Goal: Check status

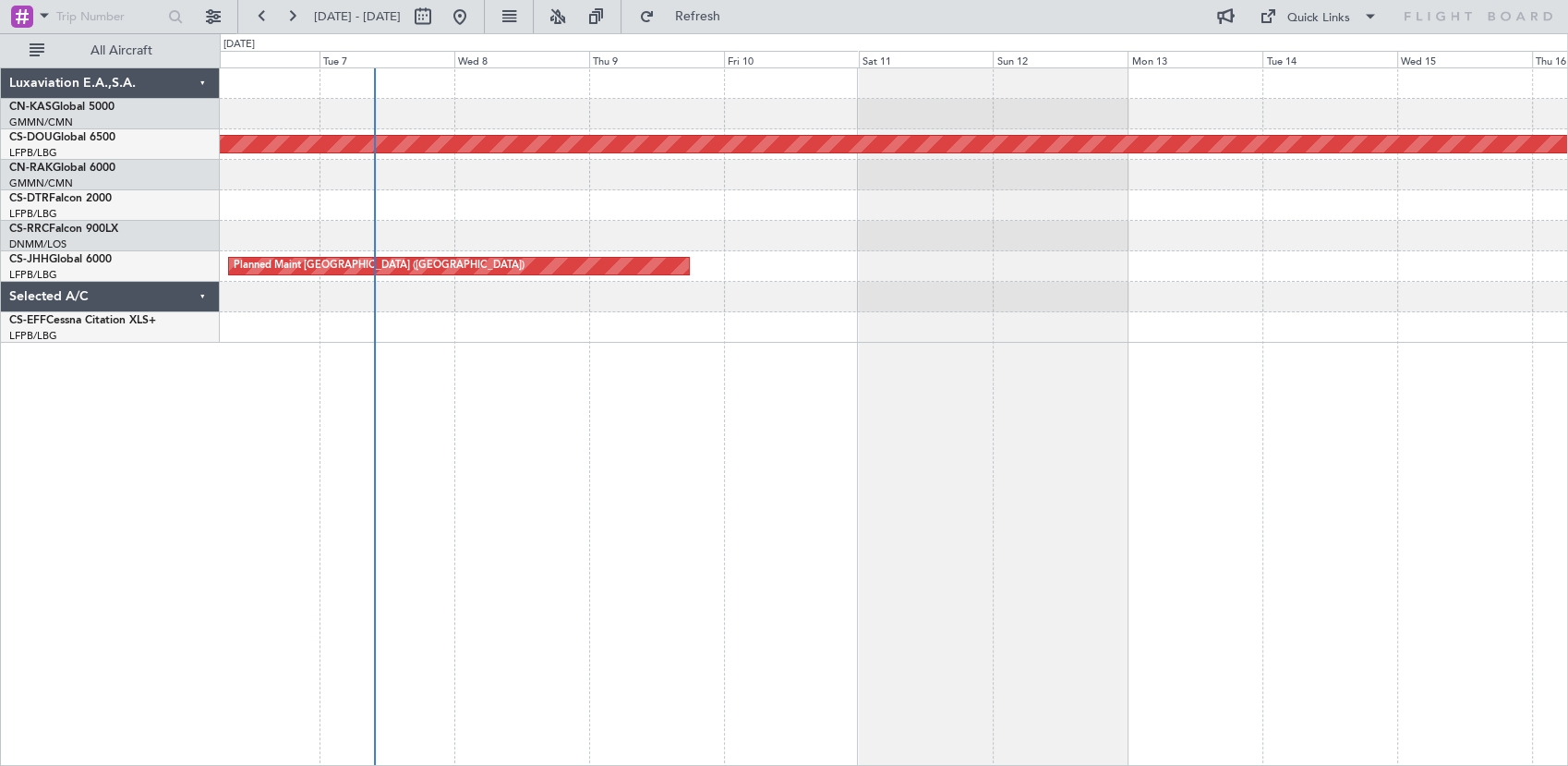
click at [542, 574] on div "Planned Maint London ([GEOGRAPHIC_DATA]) Planned Maint [GEOGRAPHIC_DATA] ([GEOG…" at bounding box center [895, 416] width 1349 height 698
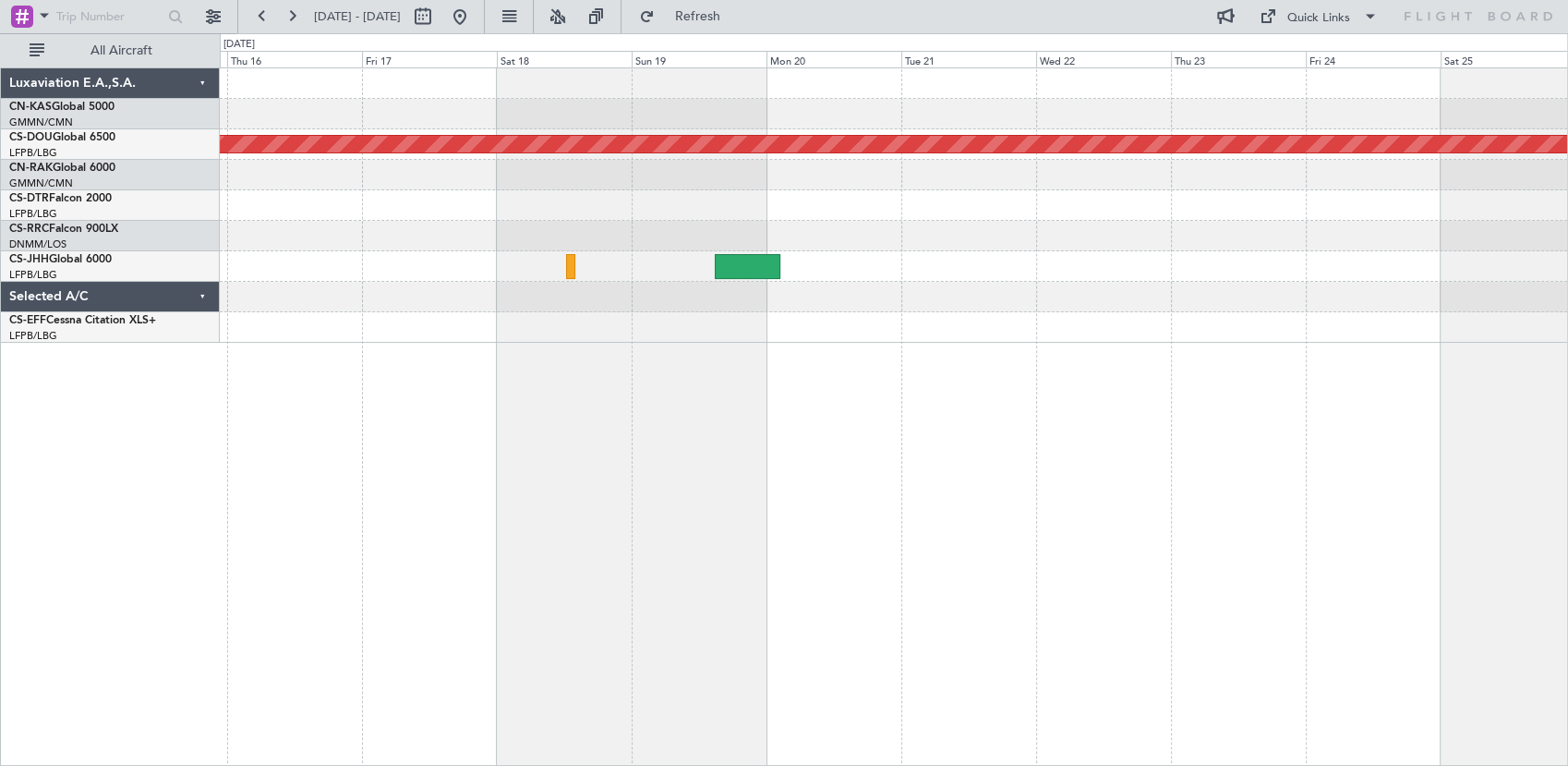
click at [110, 612] on div "Planned Maint London ([GEOGRAPHIC_DATA]) Luxaviation E.A.,S.A. CN-KAS Global 50…" at bounding box center [784, 400] width 1568 height 733
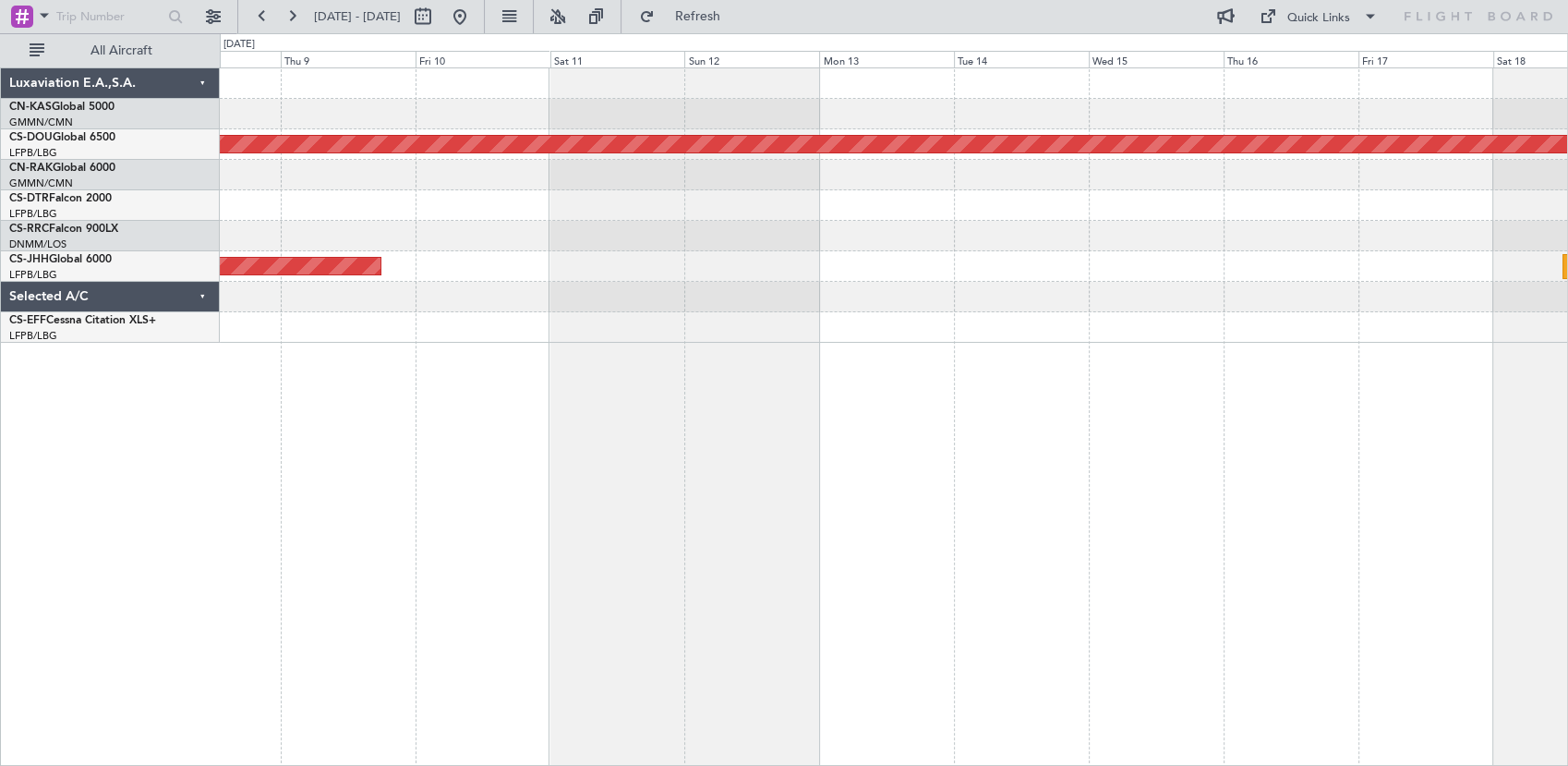
click at [1389, 500] on div "Planned Maint London ([GEOGRAPHIC_DATA]) Planned Maint [GEOGRAPHIC_DATA] ([GEOG…" at bounding box center [895, 416] width 1349 height 698
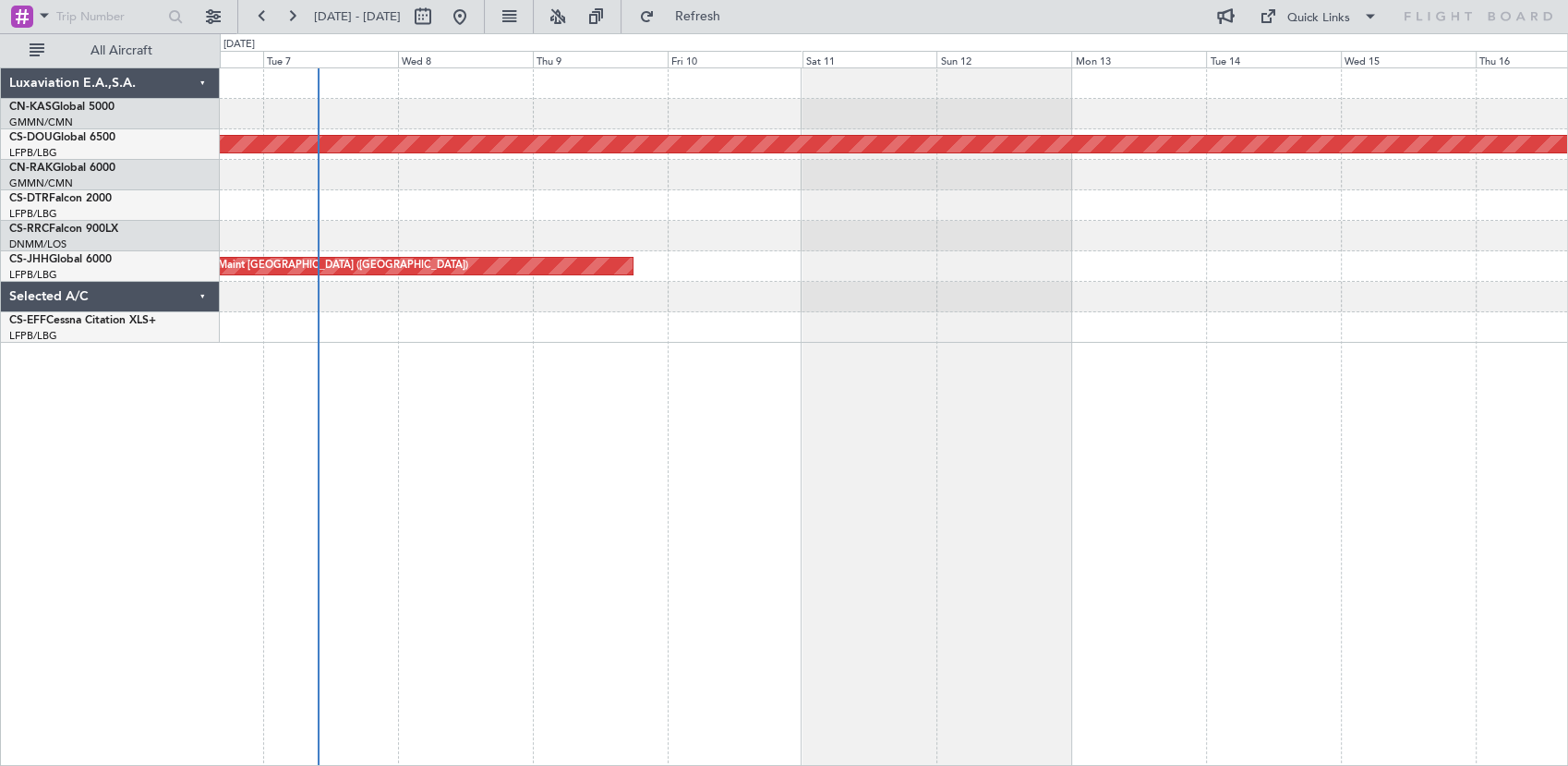
click at [581, 541] on div "Planned Maint London ([GEOGRAPHIC_DATA]) Planned Maint [GEOGRAPHIC_DATA] ([GEOG…" at bounding box center [895, 416] width 1349 height 698
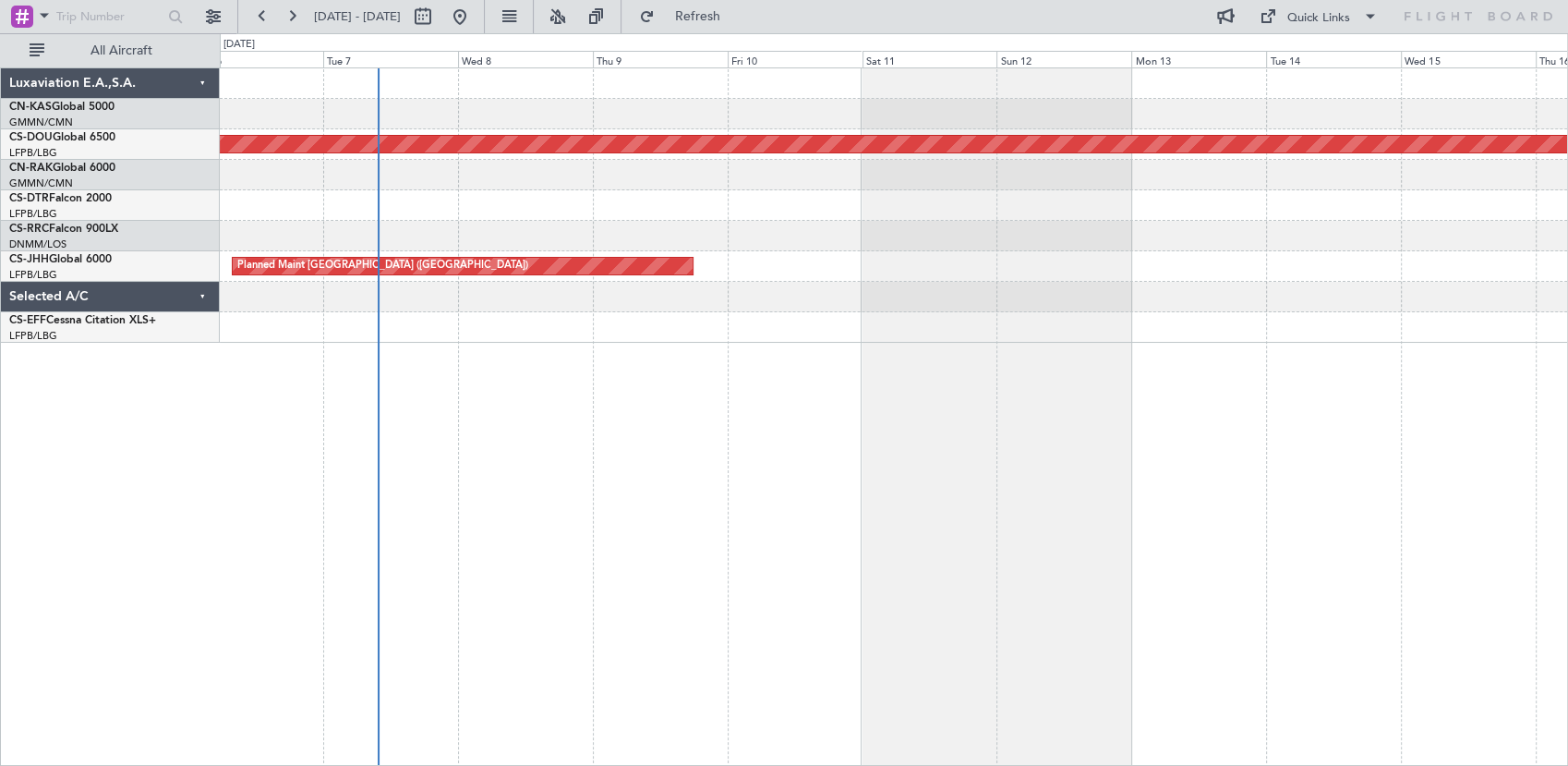
click at [197, 293] on div "Selected A/C" at bounding box center [110, 297] width 219 height 31
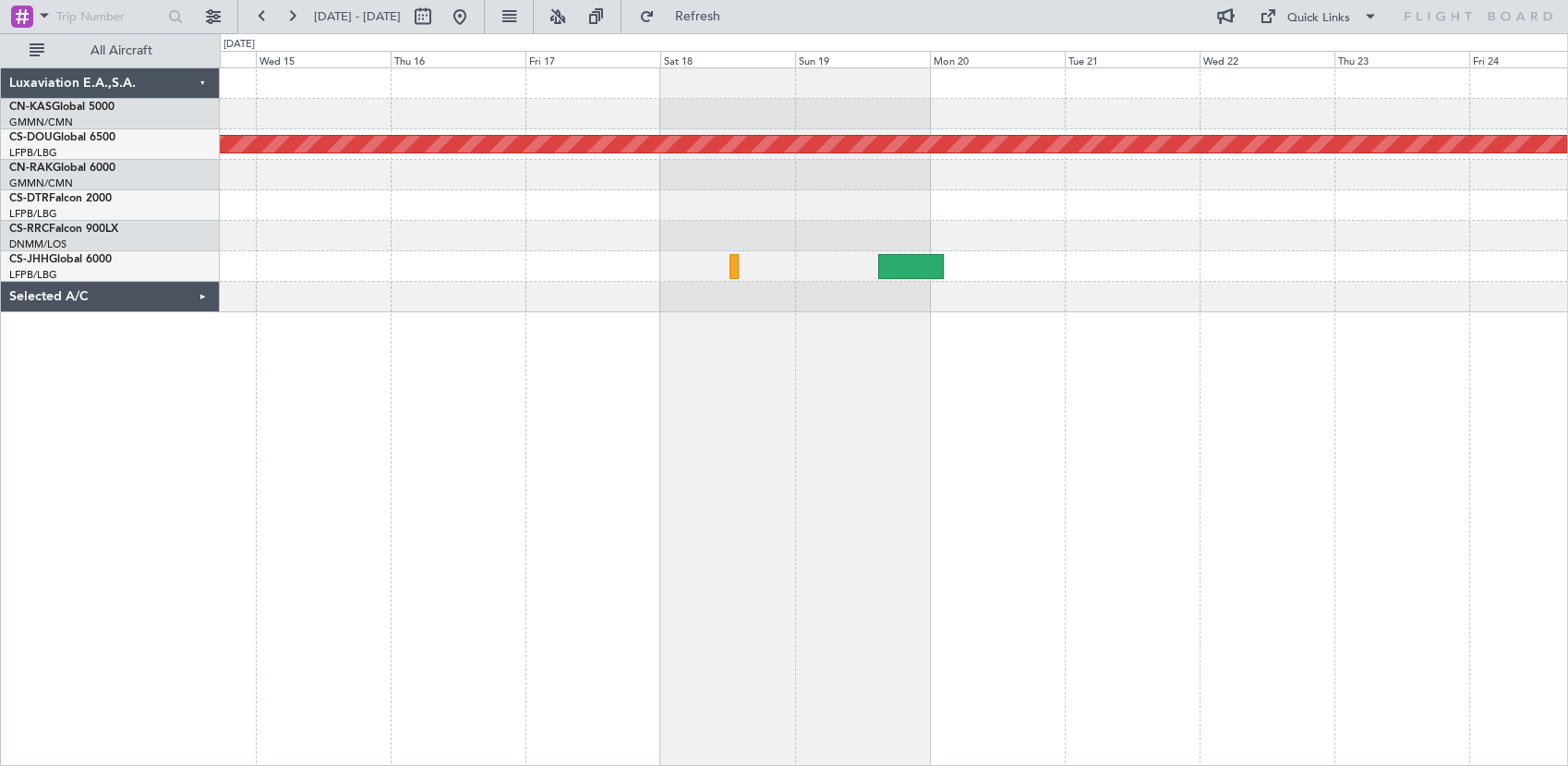
click at [0, 402] on html "[DATE] - [DATE] Refresh Quick Links All Aircraft Planned Maint [GEOGRAPHIC_DATA…" at bounding box center [784, 383] width 1568 height 766
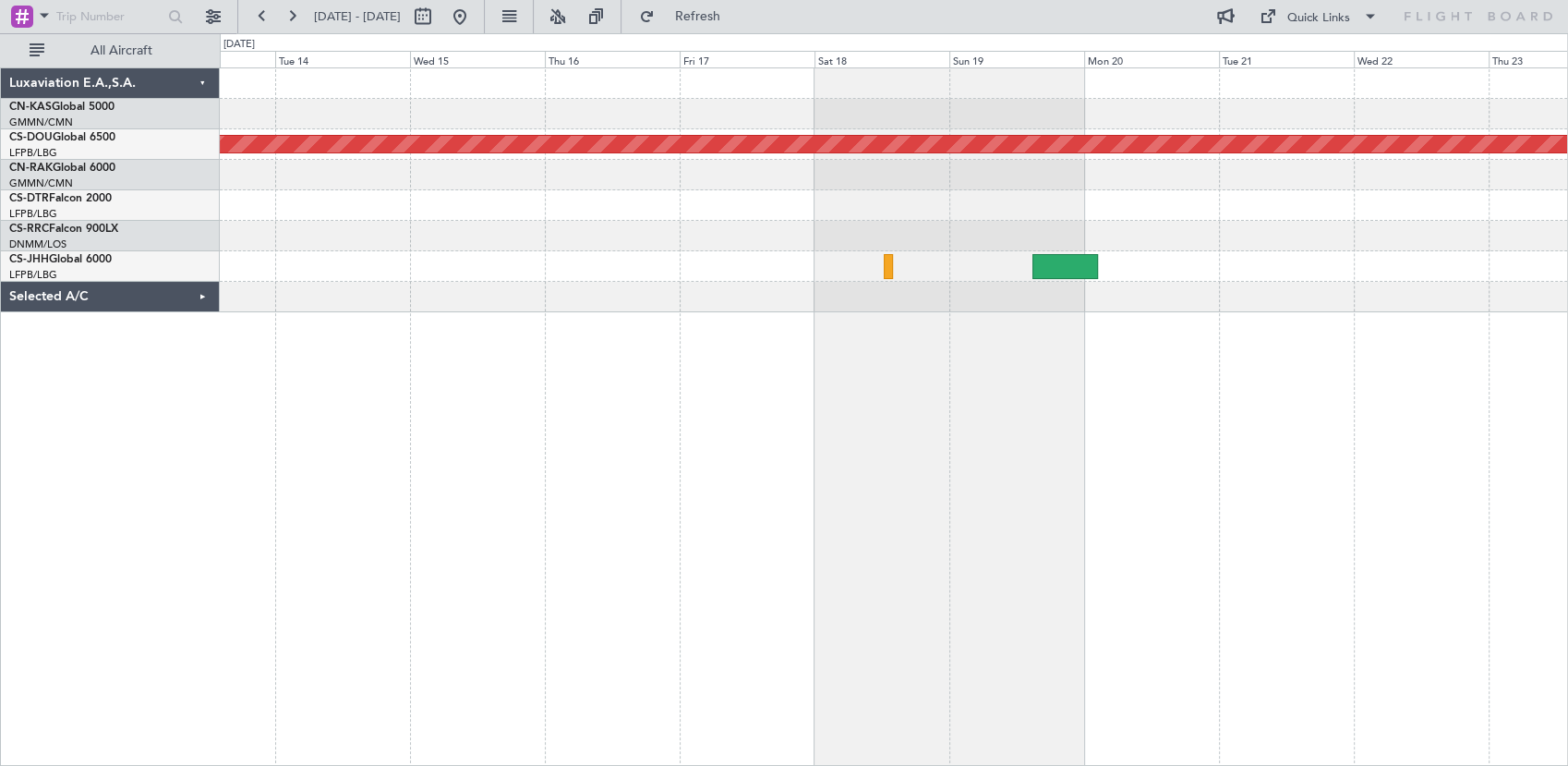
click at [1451, 346] on div "Planned Maint London ([GEOGRAPHIC_DATA])" at bounding box center [895, 416] width 1349 height 698
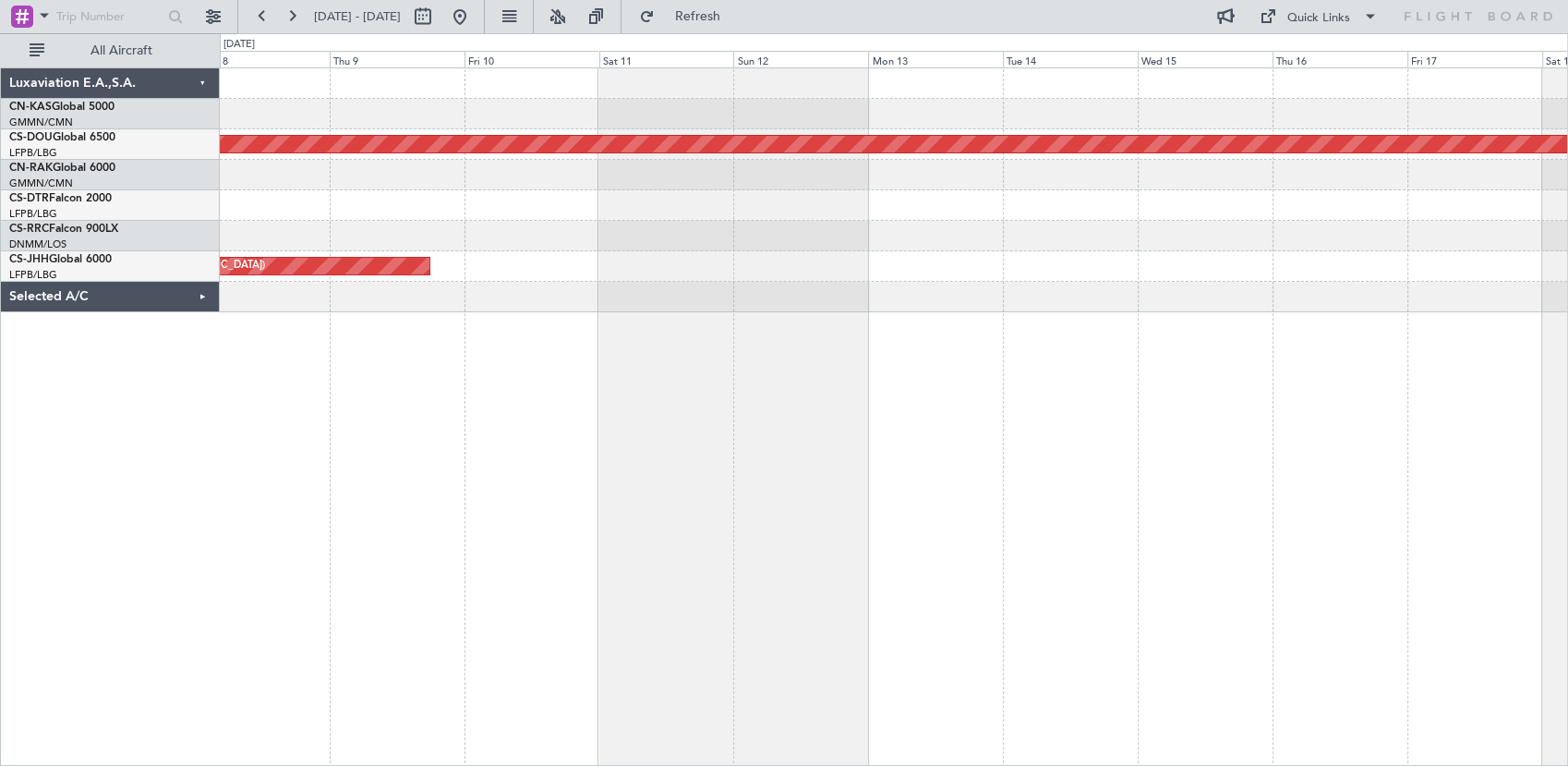
click at [1392, 355] on div "Planned Maint London ([GEOGRAPHIC_DATA]) Planned Maint [GEOGRAPHIC_DATA] ([GEOG…" at bounding box center [895, 416] width 1349 height 698
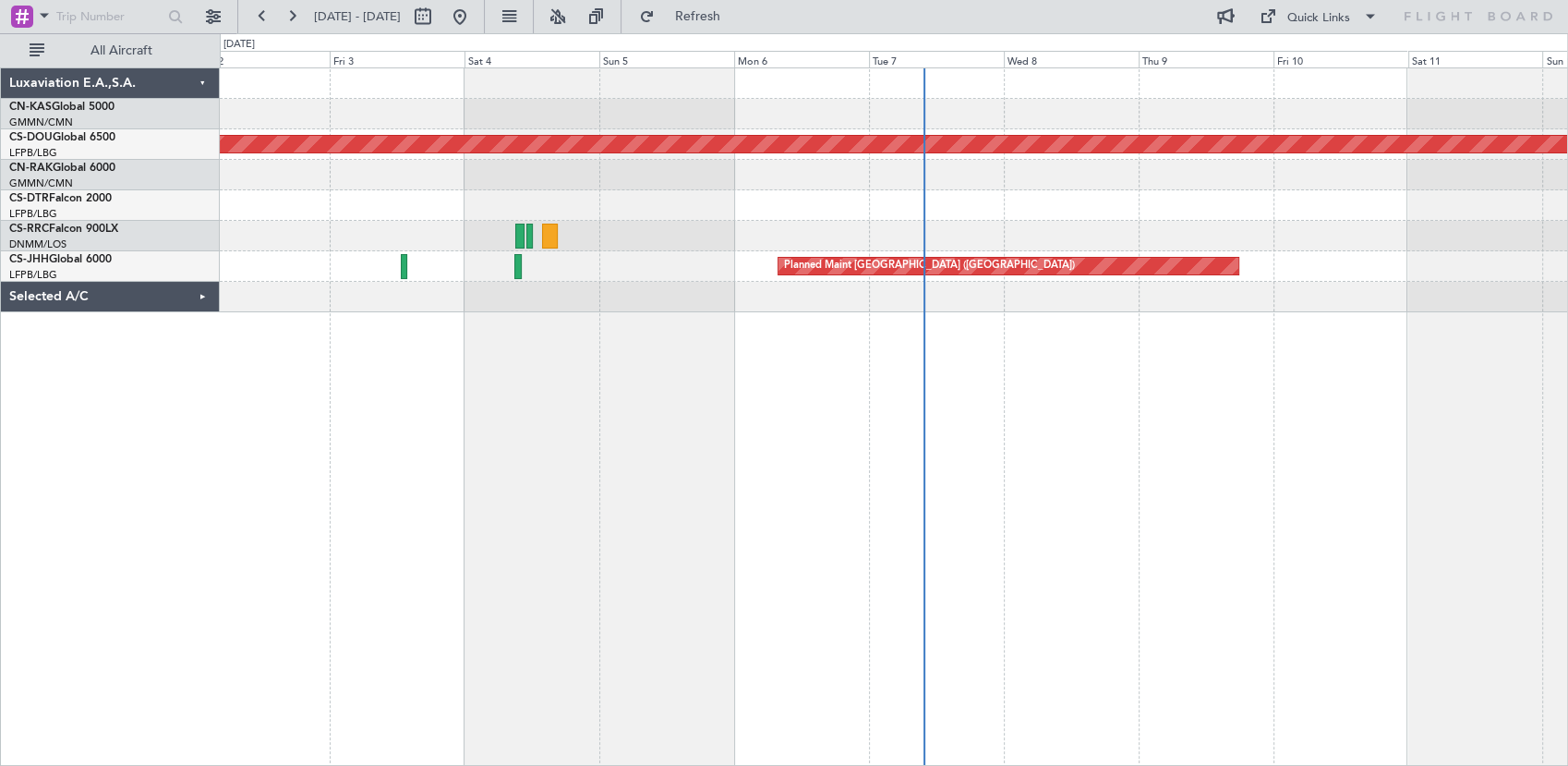
click at [1382, 390] on div "Planned Maint London ([GEOGRAPHIC_DATA]) Planned Maint [GEOGRAPHIC_DATA] ([GEOG…" at bounding box center [895, 416] width 1349 height 698
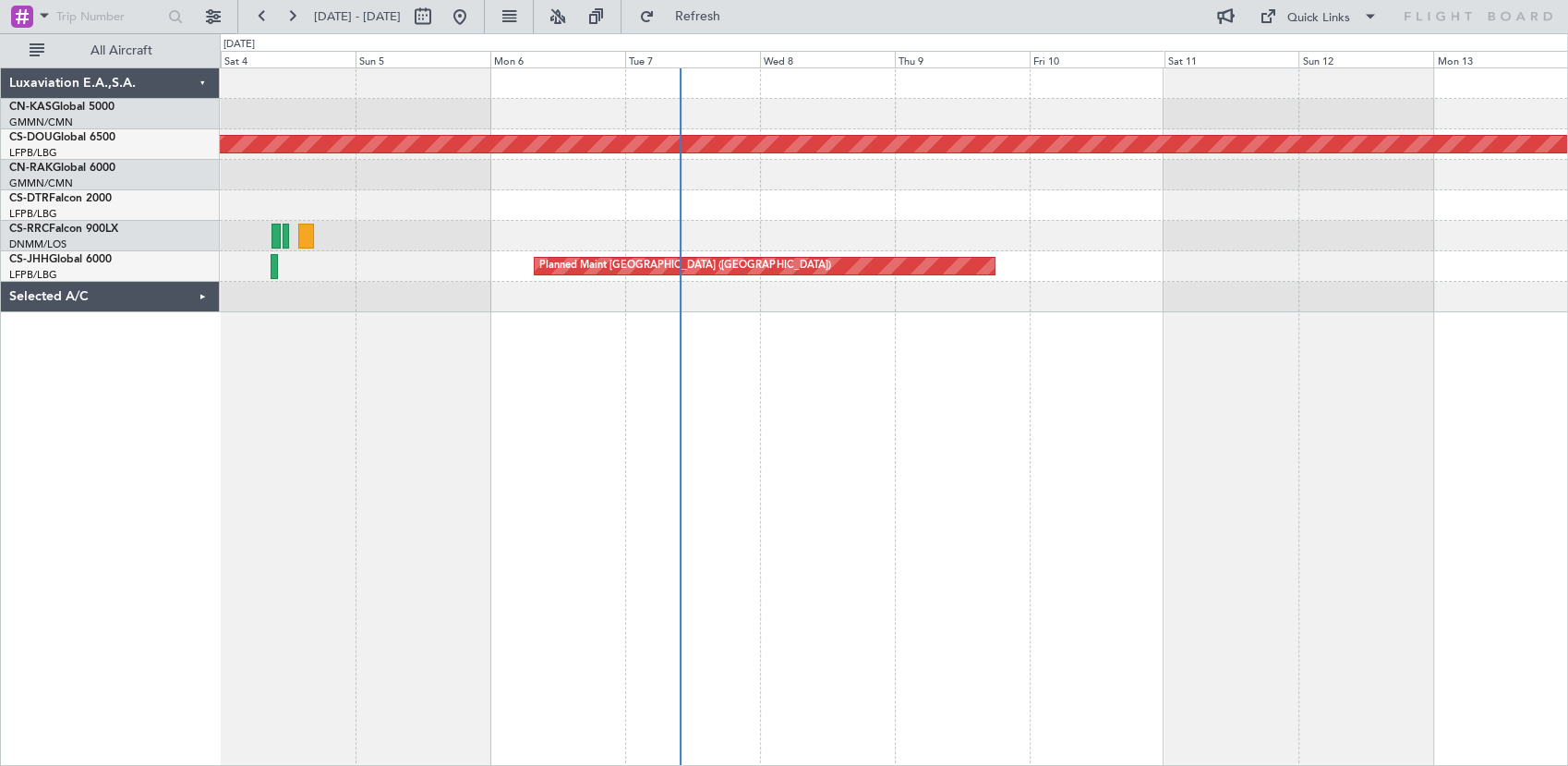
click at [784, 429] on div "Planned Maint London ([GEOGRAPHIC_DATA]) Planned Maint [GEOGRAPHIC_DATA] ([GEOG…" at bounding box center [895, 416] width 1349 height 698
